Goal: Find specific page/section: Find specific page/section

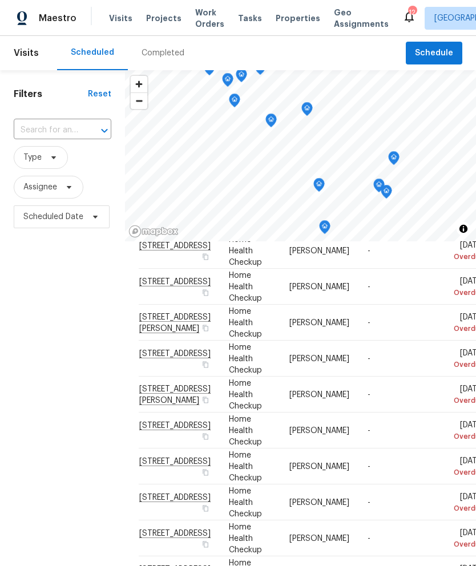
scroll to position [-1, 0]
click at [72, 132] on input "text" at bounding box center [47, 131] width 66 height 18
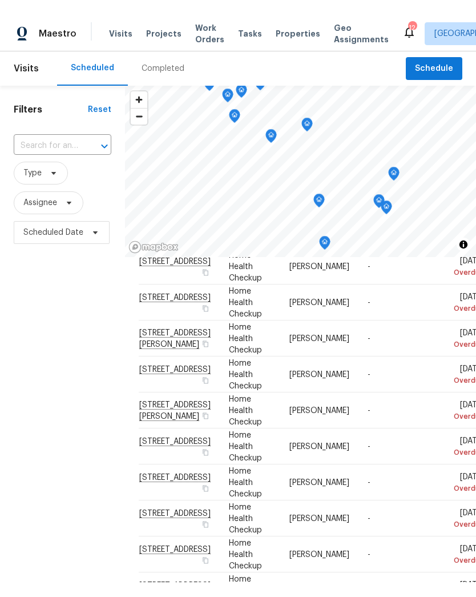
scroll to position [0, 0]
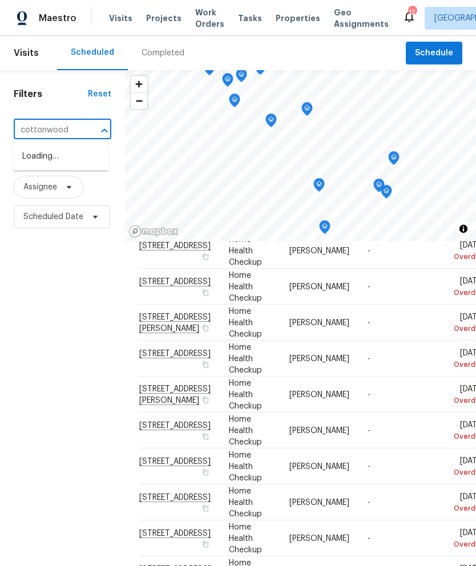
type input "cottonwood"
click at [163, 17] on span "Projects" at bounding box center [163, 18] width 35 height 11
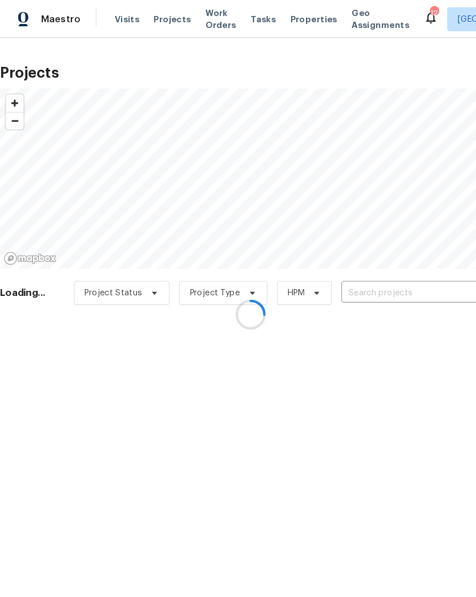
click at [120, 15] on div at bounding box center [238, 298] width 476 height 597
click at [281, 27] on div at bounding box center [238, 298] width 476 height 597
click at [288, 17] on div at bounding box center [238, 298] width 476 height 597
click at [286, 16] on div at bounding box center [238, 298] width 476 height 597
click at [279, 17] on div at bounding box center [238, 298] width 476 height 597
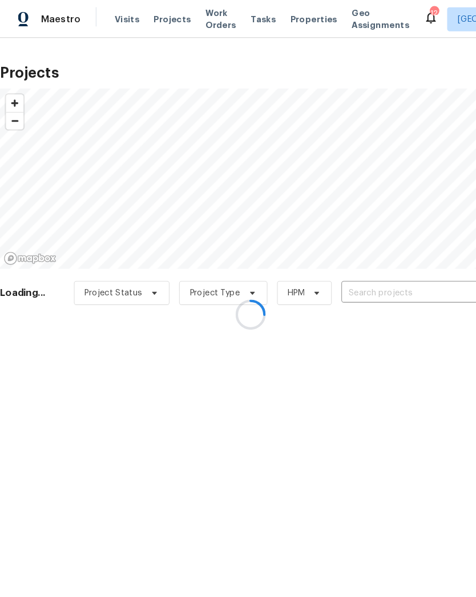
click at [278, 14] on div at bounding box center [238, 298] width 476 height 597
click at [286, 27] on div at bounding box center [238, 298] width 476 height 597
click at [283, 20] on div at bounding box center [238, 298] width 476 height 597
click at [283, 6] on div at bounding box center [238, 298] width 476 height 597
click at [282, 6] on div at bounding box center [238, 298] width 476 height 597
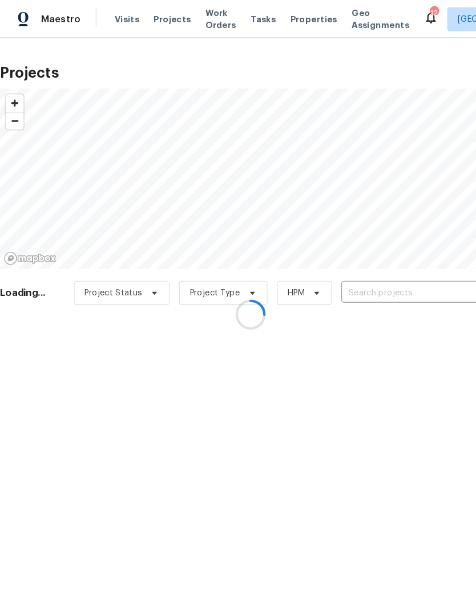
click at [290, 16] on div at bounding box center [238, 298] width 476 height 597
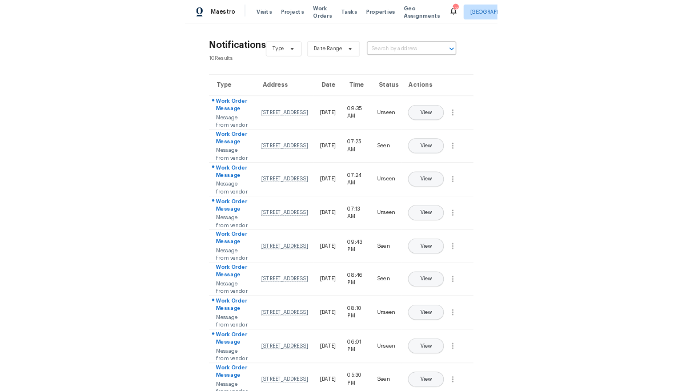
scroll to position [284, 0]
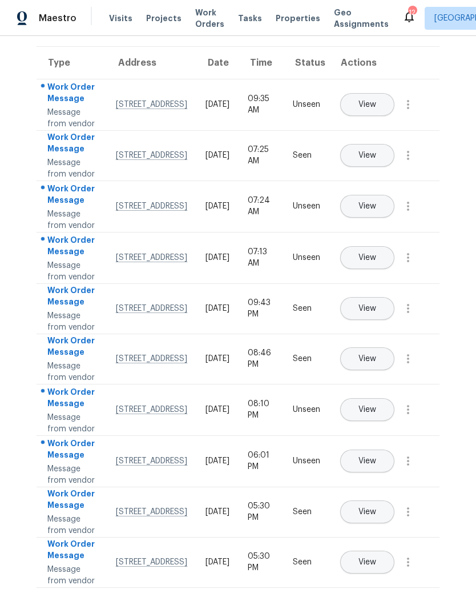
click at [282, 13] on span "Properties" at bounding box center [298, 18] width 45 height 11
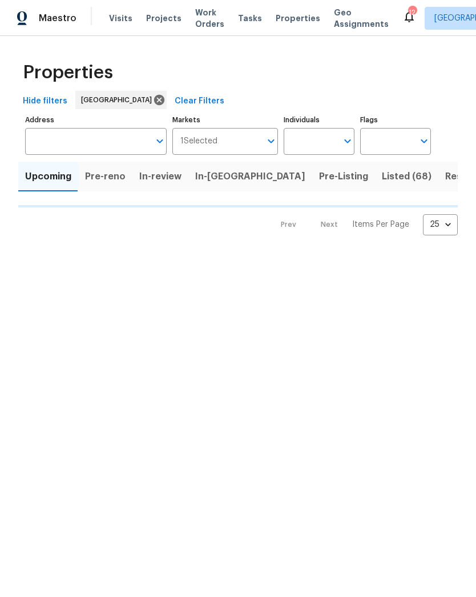
click at [15, 253] on html "Maestro Visits Projects Work Orders Tasks Properties Geo Assignments 12 Nashvil…" at bounding box center [238, 126] width 476 height 253
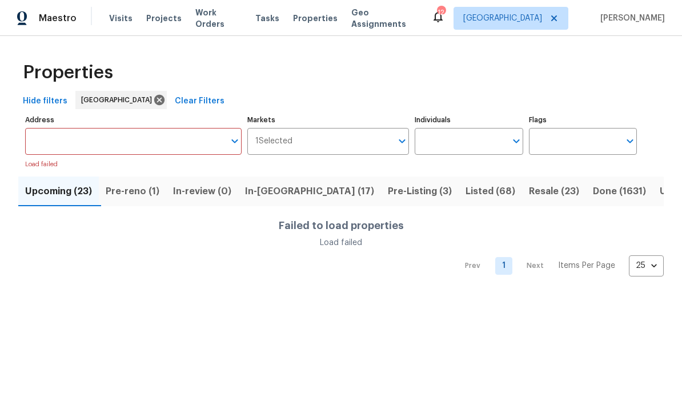
click at [148, 188] on span "Pre-reno (1)" at bounding box center [133, 191] width 54 height 16
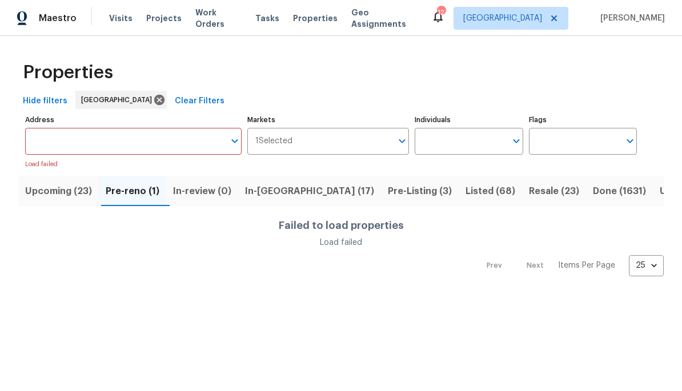
click at [317, 295] on html "Maestro Visits Projects Work Orders Tasks Properties Geo Assignments 12 Nashvil…" at bounding box center [341, 147] width 682 height 295
click at [134, 204] on button "Pre-reno (1)" at bounding box center [132, 191] width 67 height 30
click at [138, 207] on div "Upcoming (23) Pre-reno (1) In-review (0) In-reno (17) Pre-Listing (3) Listed (6…" at bounding box center [340, 223] width 645 height 107
click at [148, 192] on span "Pre-reno (1)" at bounding box center [133, 191] width 54 height 16
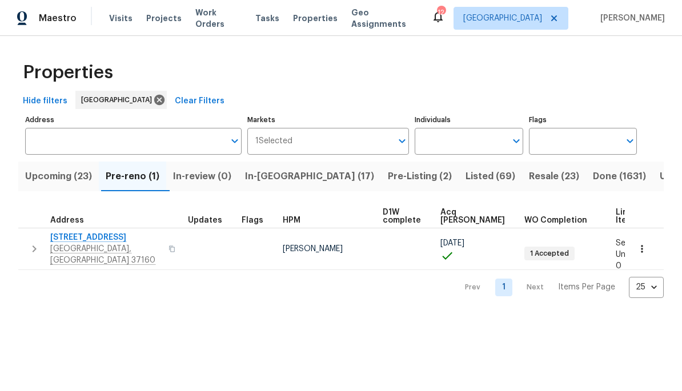
click at [90, 238] on span "312 Cottonwood Dr" at bounding box center [105, 237] width 111 height 11
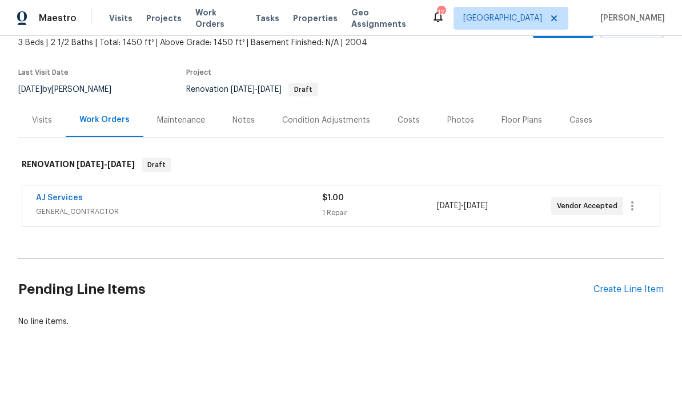
scroll to position [69, 0]
click at [462, 117] on div "Photos" at bounding box center [460, 120] width 27 height 11
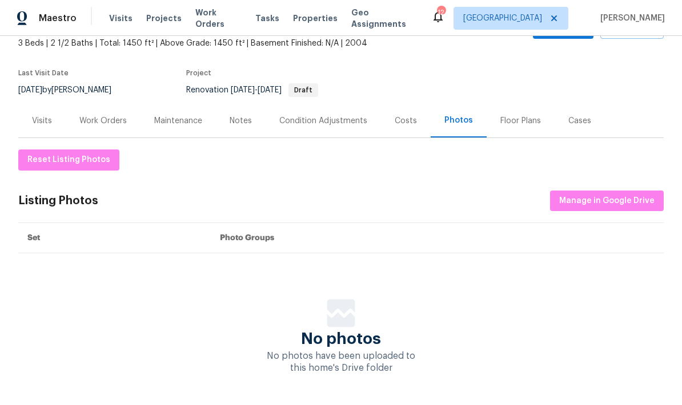
click at [413, 111] on div "Costs" at bounding box center [406, 121] width 50 height 34
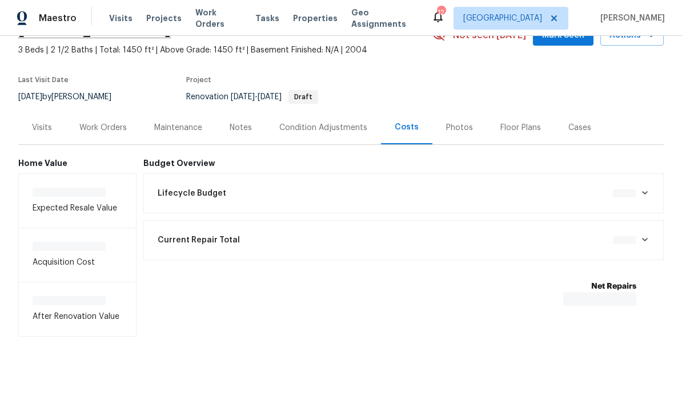
scroll to position [62, 0]
click at [327, 128] on div "Condition Adjustments" at bounding box center [323, 127] width 88 height 11
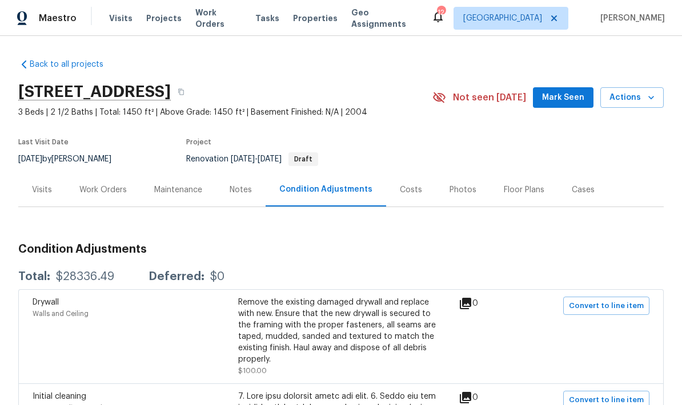
click at [76, 183] on div "Work Orders" at bounding box center [103, 190] width 75 height 34
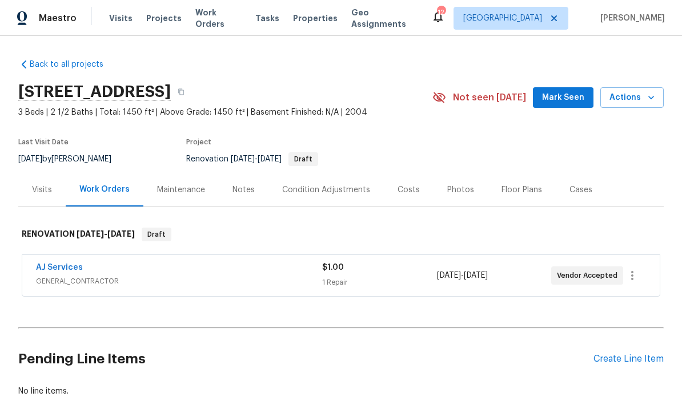
click at [33, 188] on div "Visits" at bounding box center [42, 189] width 20 height 11
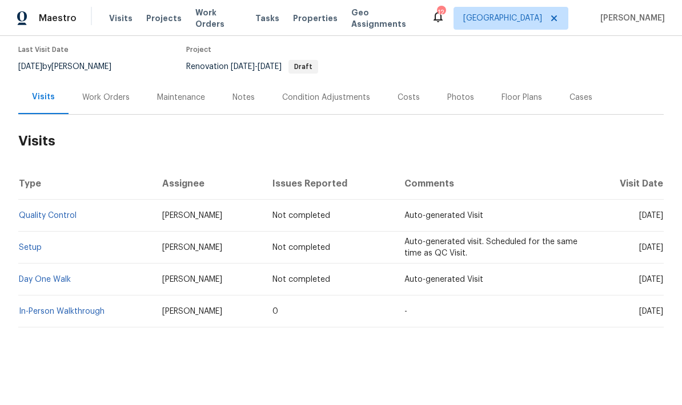
scroll to position [92, 0]
click at [579, 90] on div "Cases" at bounding box center [580, 97] width 50 height 34
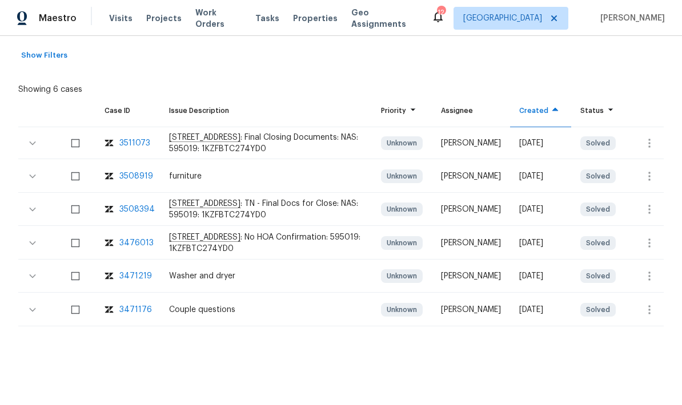
scroll to position [212, 0]
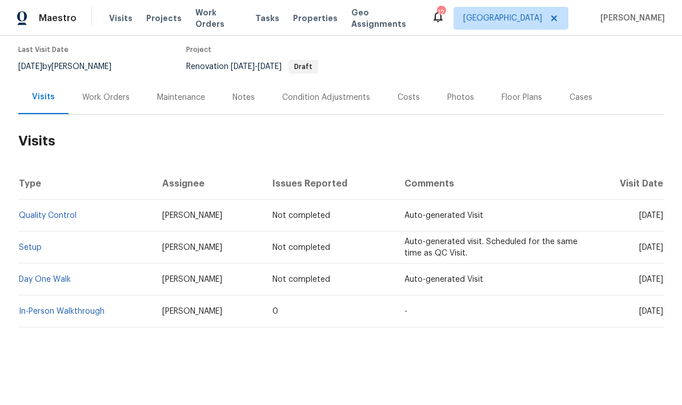
scroll to position [92, 0]
click at [340, 91] on div "Condition Adjustments" at bounding box center [325, 97] width 115 height 34
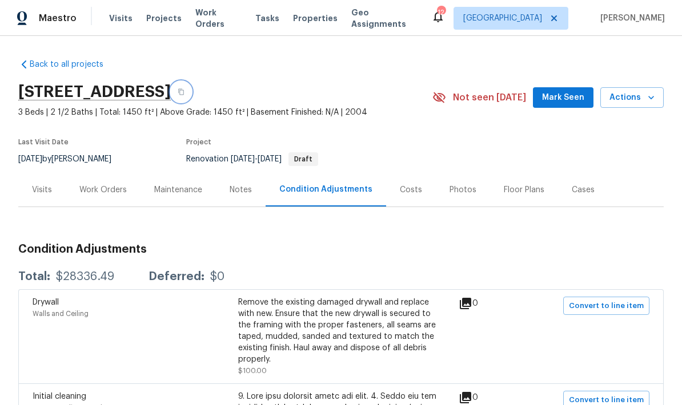
click at [191, 85] on button "button" at bounding box center [181, 92] width 21 height 21
